Goal: Use online tool/utility: Utilize a website feature to perform a specific function

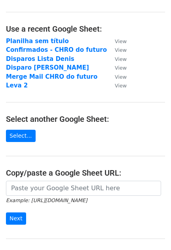
scroll to position [49, 0]
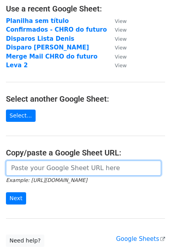
click at [53, 164] on input "url" at bounding box center [83, 168] width 155 height 15
paste input "https://docs.google.com/spreadsheets/d/1tG__bJanCJDVCEMwac5npyp9juTqbhzeFTdIm7j…"
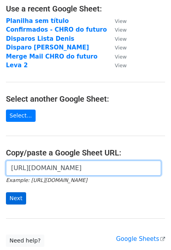
type input "https://docs.google.com/spreadsheets/d/1tG__bJanCJDVCEMwac5npyp9juTqbhzeFTdIm7j…"
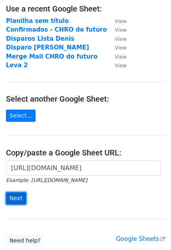
scroll to position [0, 0]
click at [18, 198] on input "Next" at bounding box center [16, 198] width 20 height 12
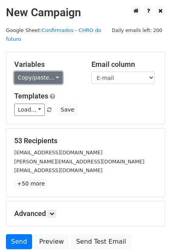
click at [38, 72] on link "Copy/paste..." at bounding box center [38, 78] width 48 height 12
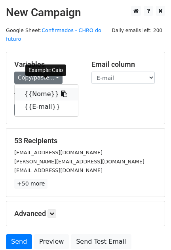
click at [61, 91] on icon at bounding box center [64, 94] width 6 height 6
